Goal: Find specific page/section: Find specific page/section

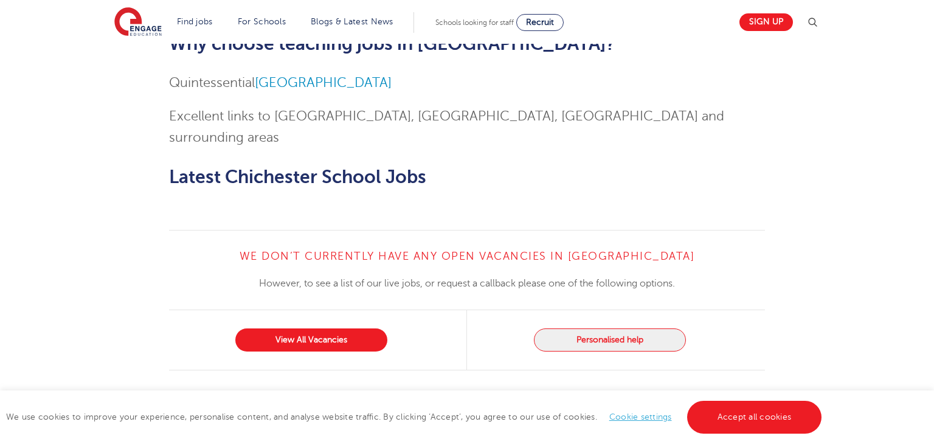
scroll to position [944, 0]
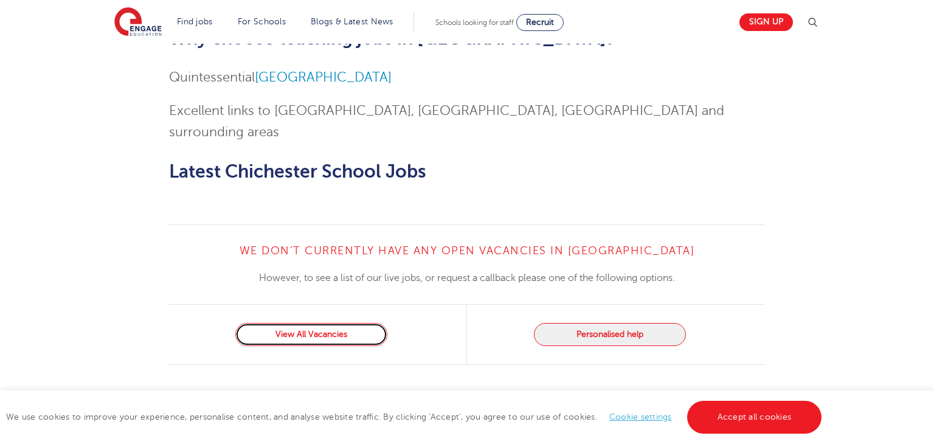
click at [353, 323] on link "View All Vacancies" at bounding box center [311, 334] width 152 height 23
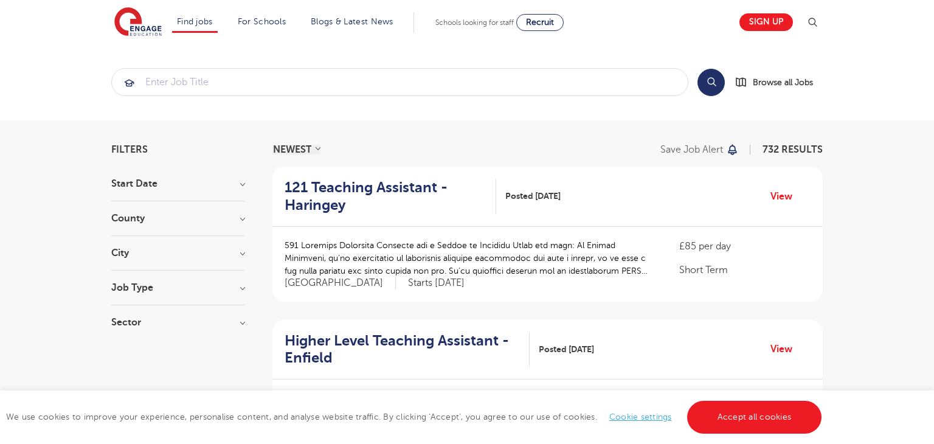
click at [243, 252] on h3 "City" at bounding box center [178, 253] width 134 height 10
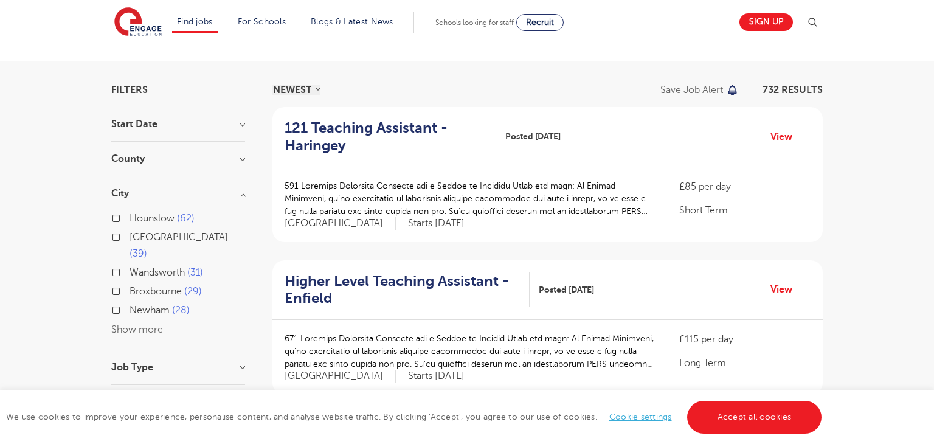
scroll to position [60, 0]
click at [245, 195] on h3 "City" at bounding box center [178, 194] width 134 height 10
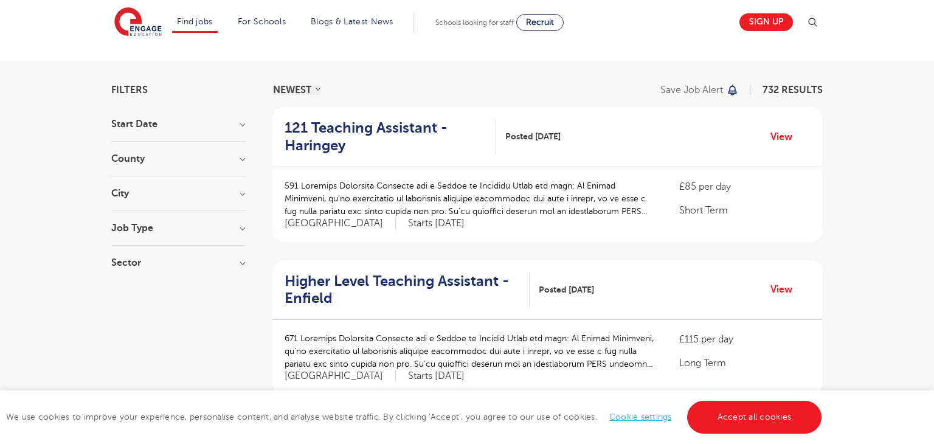
click at [242, 164] on div "County [GEOGRAPHIC_DATA] 524 [GEOGRAPHIC_DATA] 111 [GEOGRAPHIC_DATA] 39 [GEOGRA…" at bounding box center [178, 165] width 134 height 23
click at [241, 160] on h3 "County" at bounding box center [178, 159] width 134 height 10
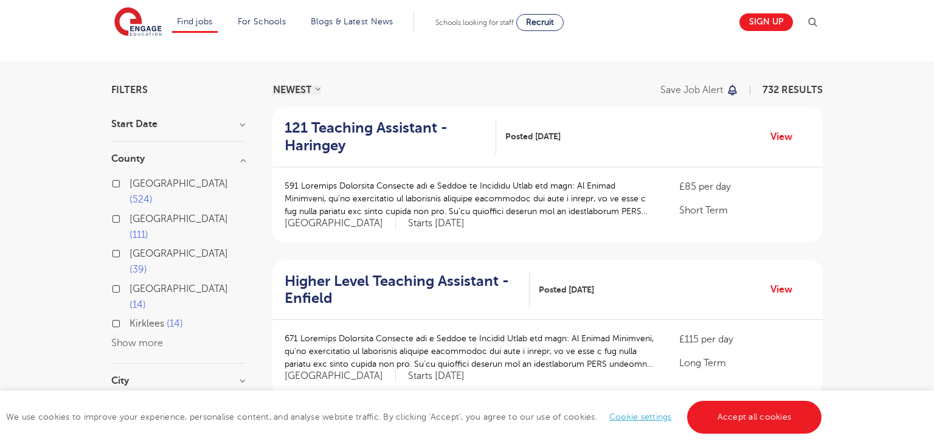
click at [169, 283] on span "[GEOGRAPHIC_DATA]" at bounding box center [179, 288] width 99 height 11
click at [137, 283] on input "[GEOGRAPHIC_DATA] 14" at bounding box center [134, 287] width 8 height 8
checkbox input "true"
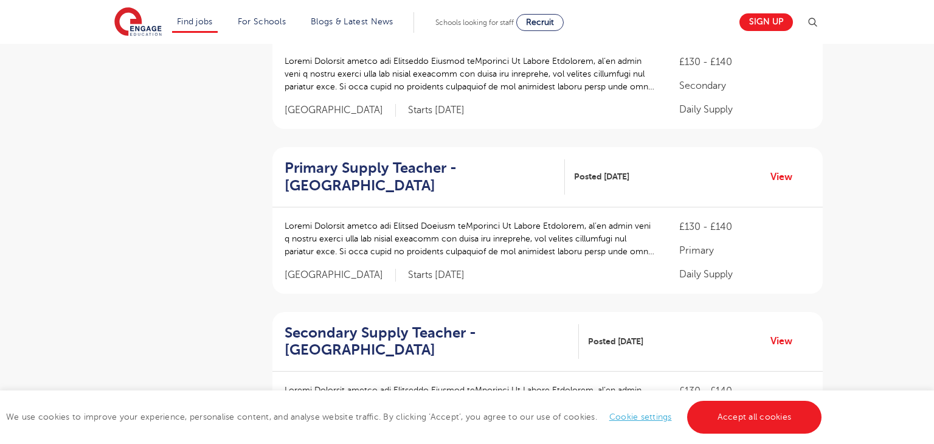
scroll to position [502, 0]
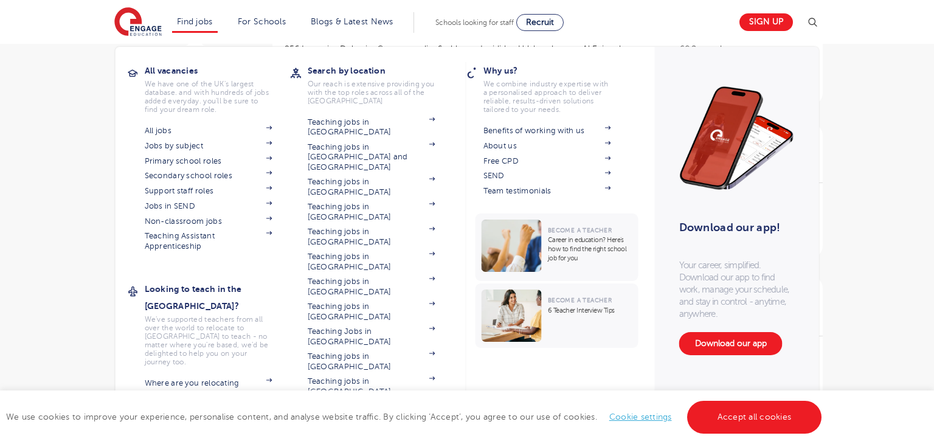
scroll to position [60, 0]
